Goal: Navigation & Orientation: Find specific page/section

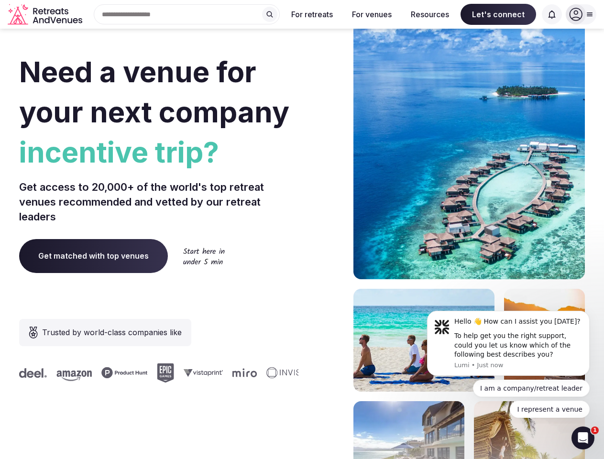
click at [302, 230] on div "Need a venue for your next company incentive trip? Get access to 20,000+ of the…" at bounding box center [302, 286] width 566 height 576
click at [187, 14] on div "Search Popular Destinations [GEOGRAPHIC_DATA], [GEOGRAPHIC_DATA] [GEOGRAPHIC_DA…" at bounding box center [183, 14] width 194 height 20
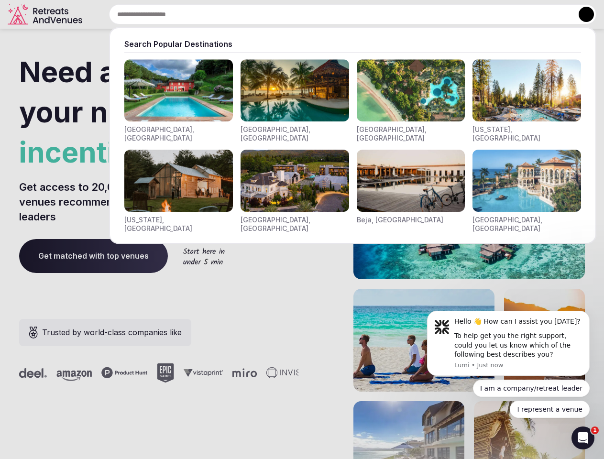
click at [270, 14] on input "text" at bounding box center [352, 14] width 487 height 20
click at [312, 14] on input "text" at bounding box center [352, 14] width 487 height 20
click at [372, 14] on input "text" at bounding box center [352, 14] width 487 height 20
click at [430, 14] on input "text" at bounding box center [352, 14] width 487 height 20
click at [498, 14] on input "text" at bounding box center [352, 14] width 487 height 20
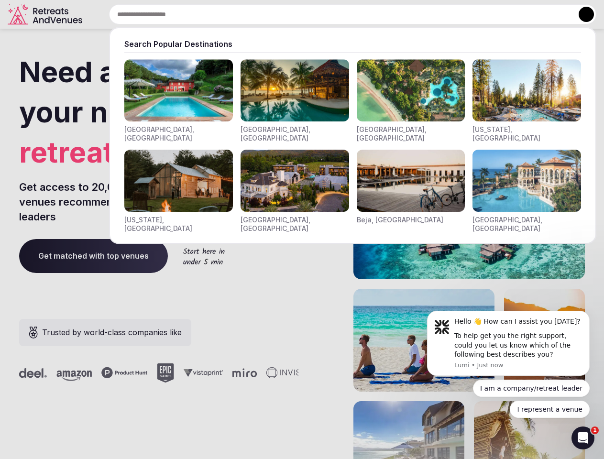
click at [552, 14] on input "text" at bounding box center [352, 14] width 487 height 20
